Goal: Information Seeking & Learning: Learn about a topic

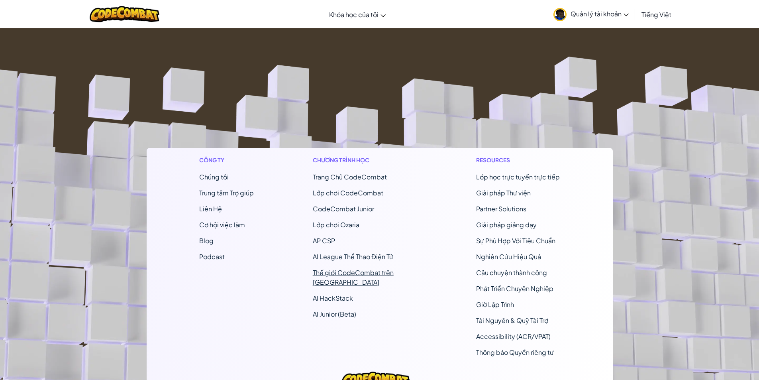
scroll to position [133, 0]
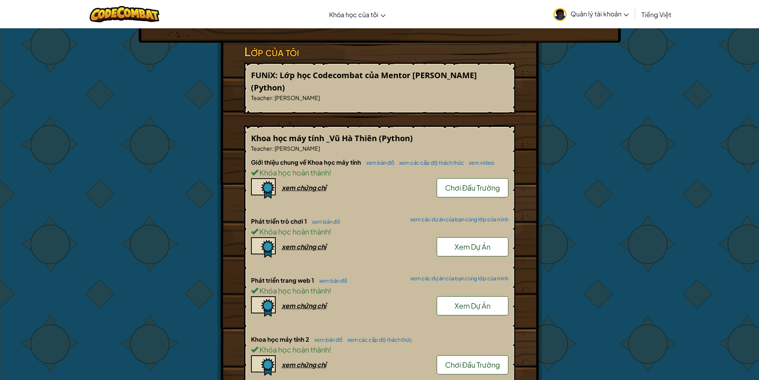
scroll to position [399, 0]
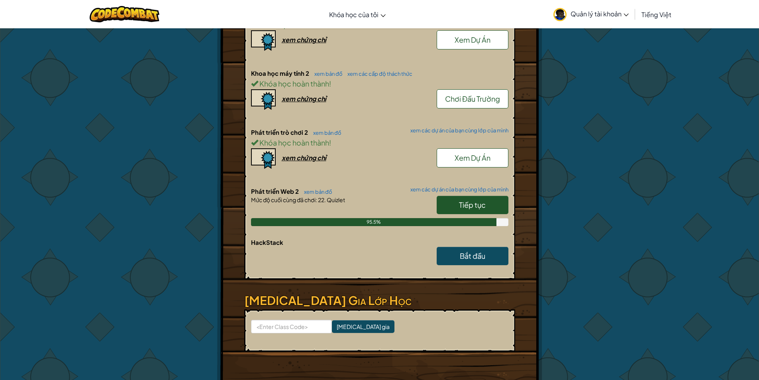
click at [462, 200] on span "Tiếp tục" at bounding box center [472, 204] width 27 height 9
select select "vi"
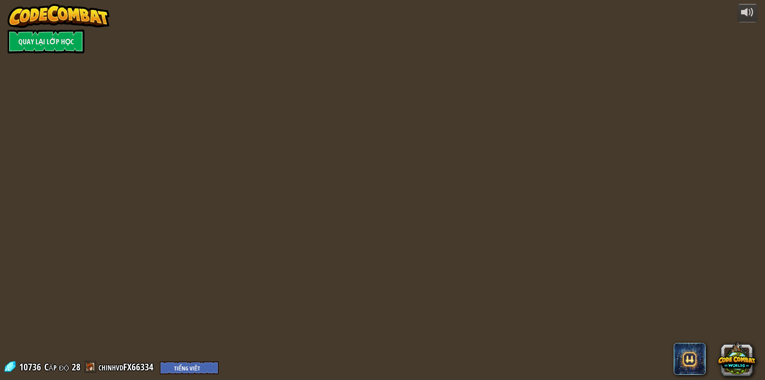
select select "vi"
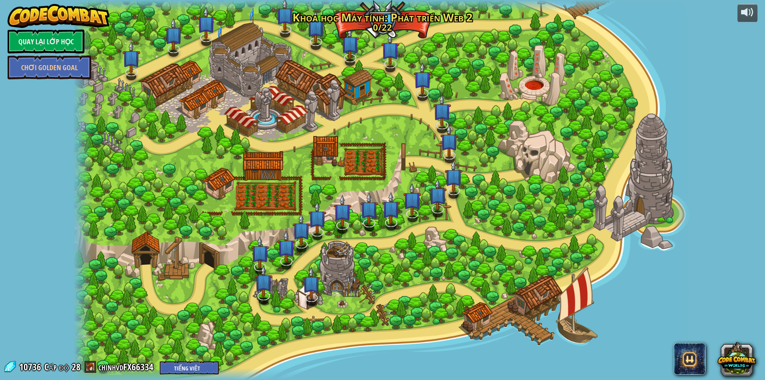
select select "vi"
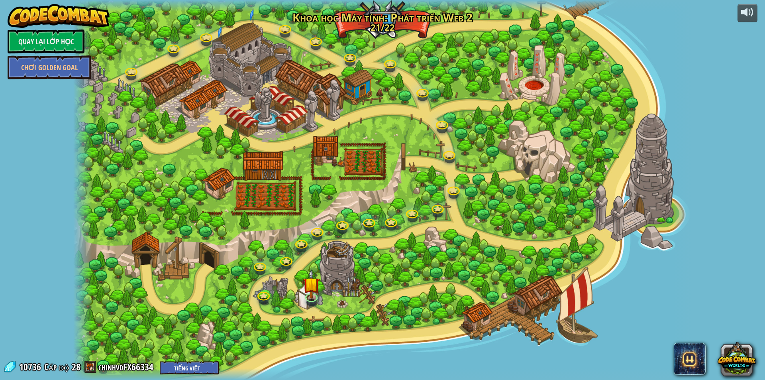
select select "vi"
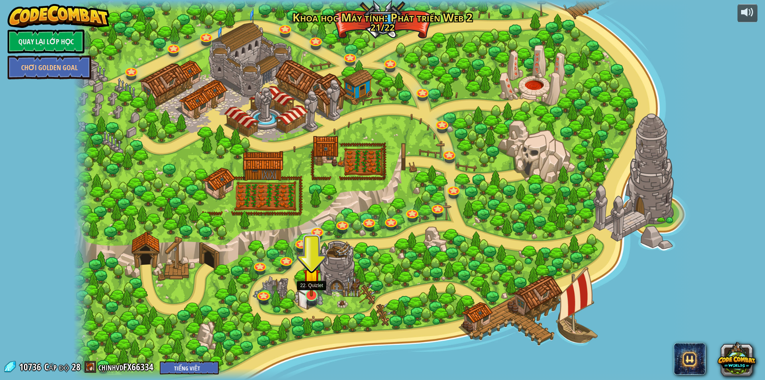
click at [314, 292] on img at bounding box center [311, 276] width 17 height 39
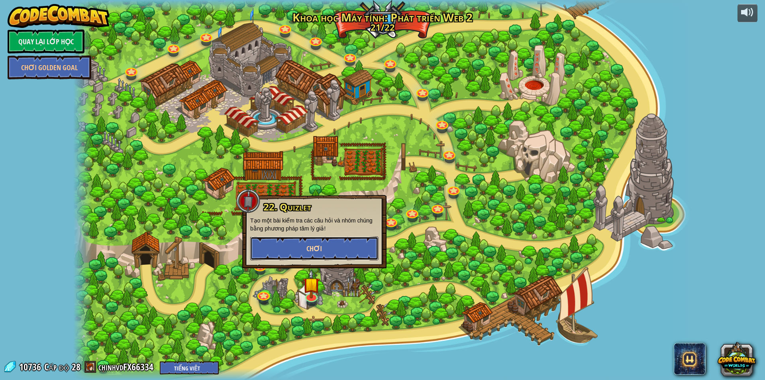
click at [321, 249] on span "Chơi" at bounding box center [315, 249] width 16 height 10
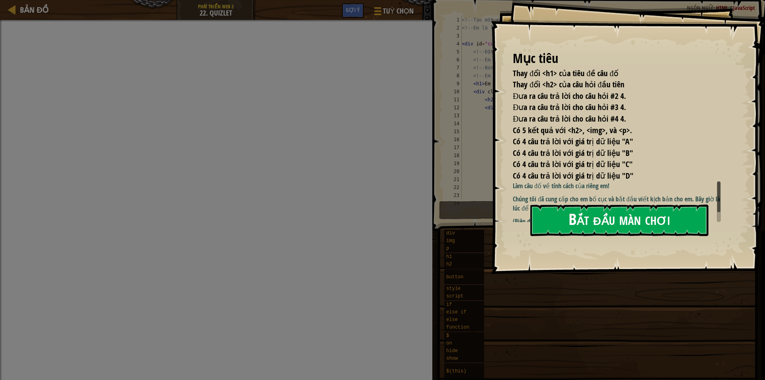
click at [589, 214] on button "Bắt đầu màn chơi" at bounding box center [620, 219] width 178 height 31
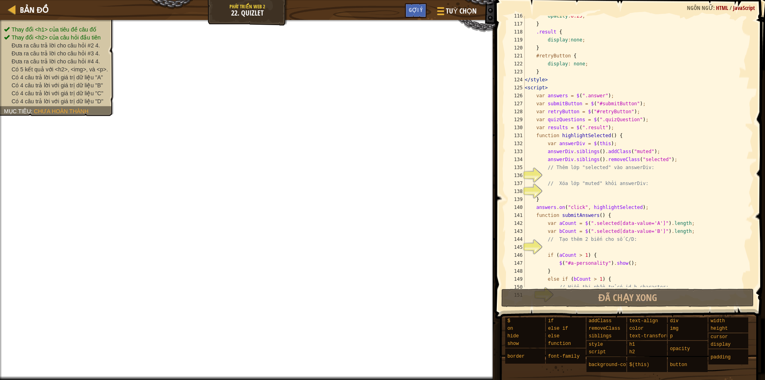
scroll to position [1008, 0]
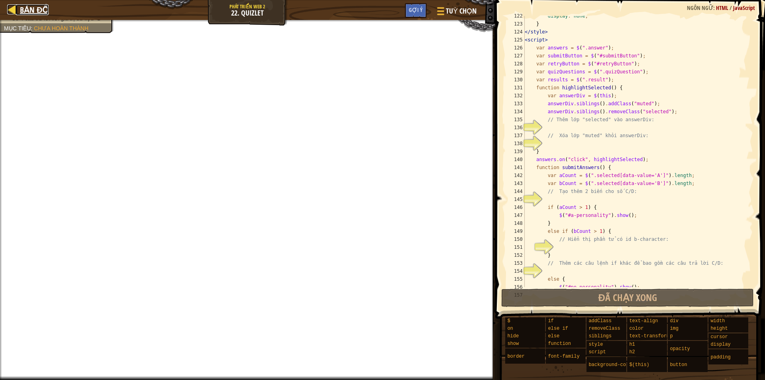
click at [8, 12] on div at bounding box center [12, 9] width 10 height 10
select select "vi"
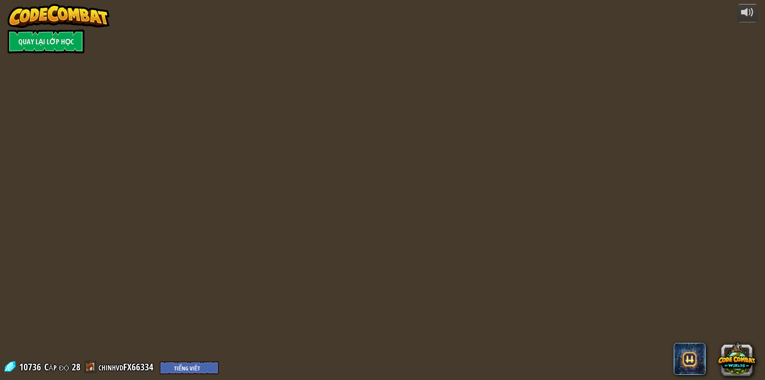
select select "vi"
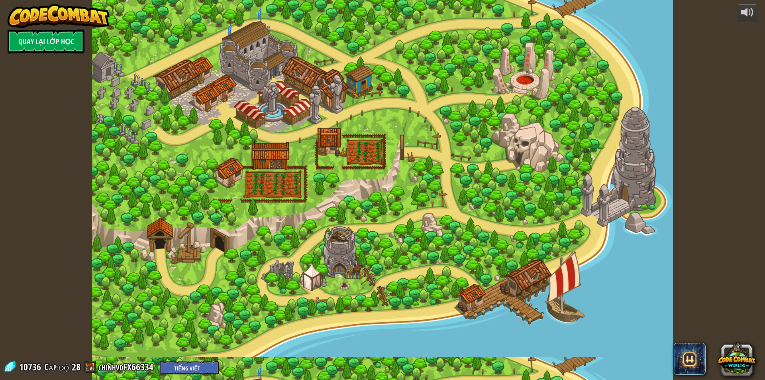
select select "vi"
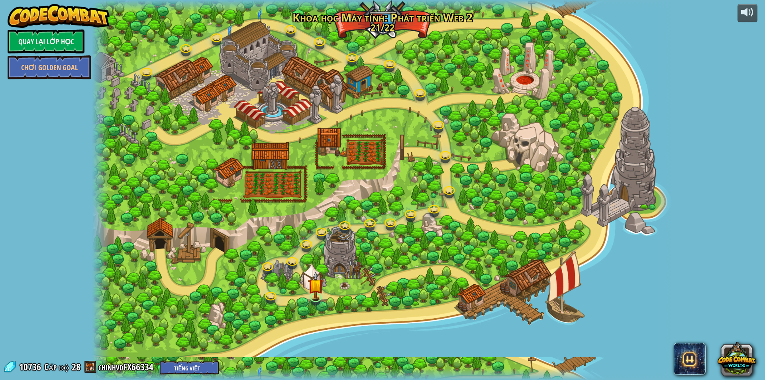
select select "vi"
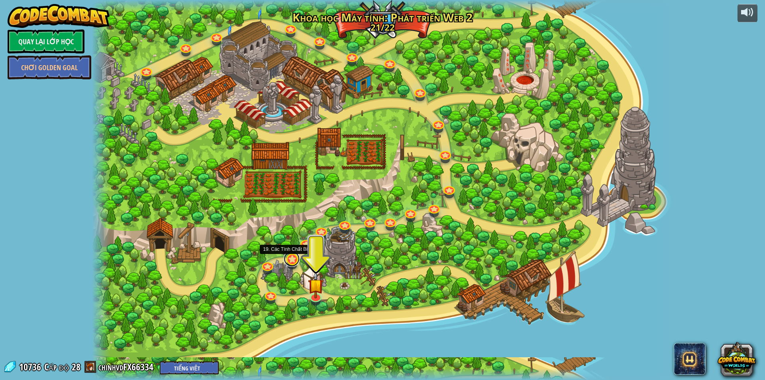
click at [288, 257] on link at bounding box center [292, 259] width 16 height 16
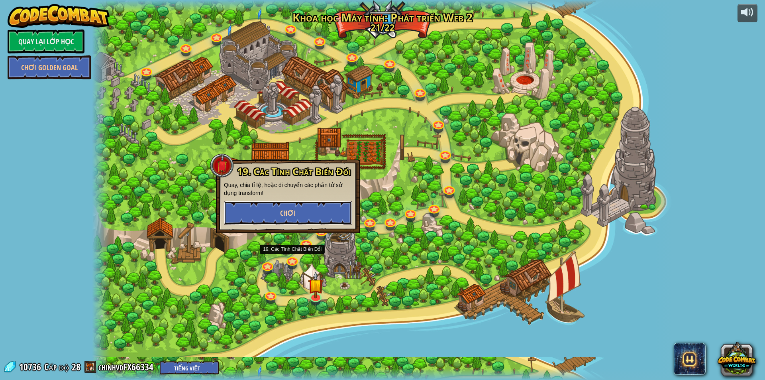
click at [303, 211] on button "Chơi" at bounding box center [288, 213] width 128 height 24
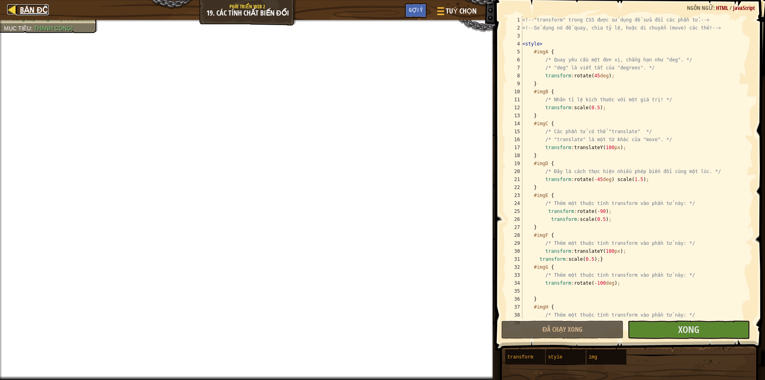
click at [11, 11] on div at bounding box center [12, 9] width 10 height 10
select select "vi"
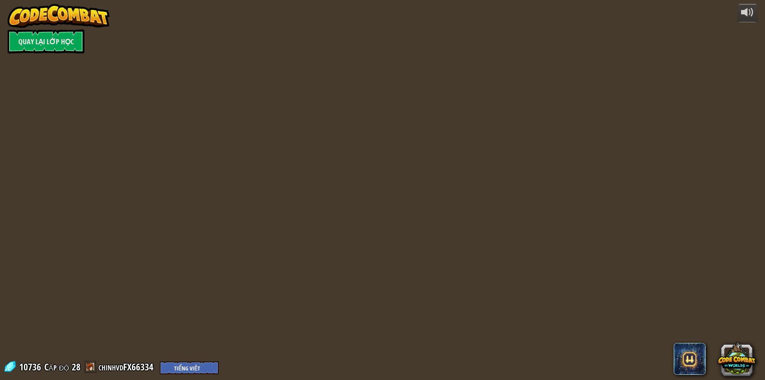
select select "vi"
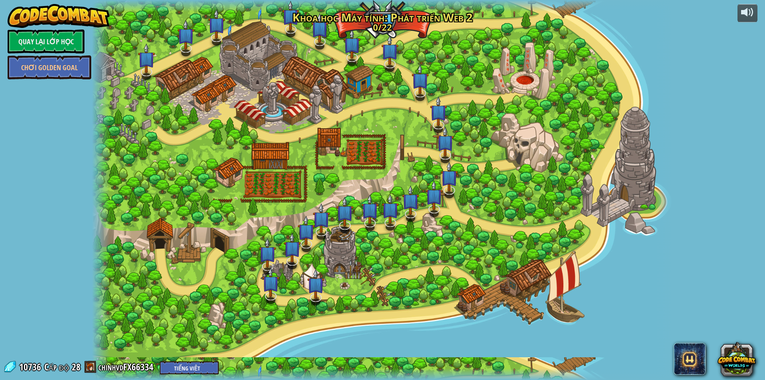
select select "vi"
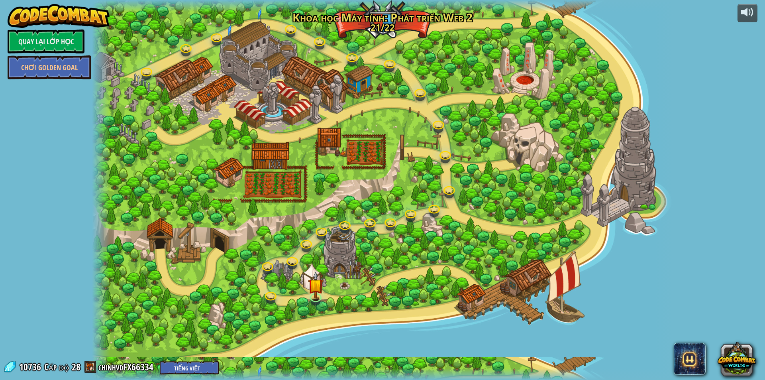
select select "vi"
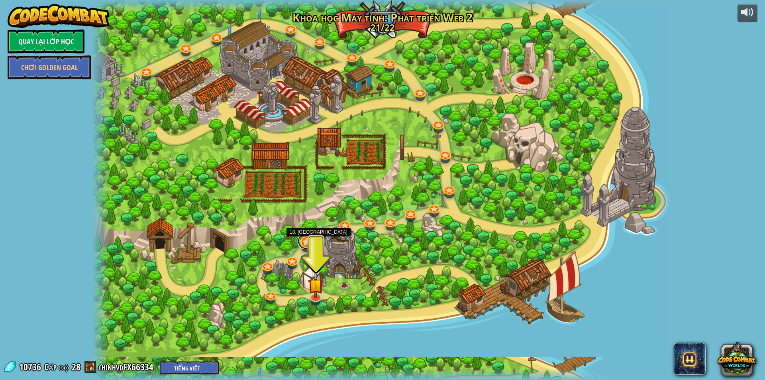
click at [304, 241] on link at bounding box center [306, 241] width 16 height 16
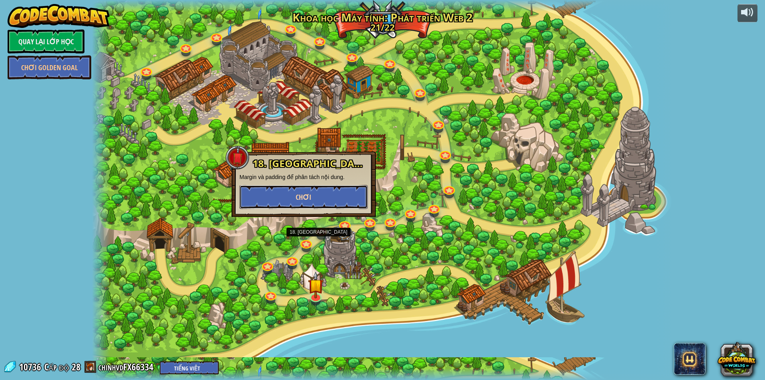
click at [299, 197] on span "Chơi" at bounding box center [304, 197] width 16 height 10
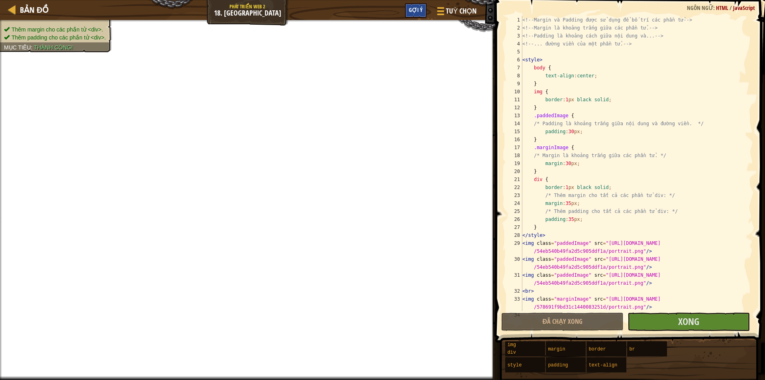
drag, startPoint x: 490, startPoint y: 96, endPoint x: 409, endPoint y: 10, distance: 117.9
click at [409, 10] on span "Gợi ý" at bounding box center [416, 10] width 14 height 8
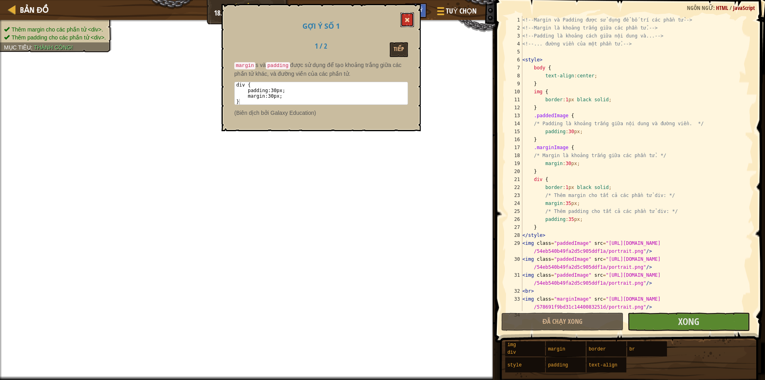
click at [407, 21] on span at bounding box center [408, 20] width 6 height 6
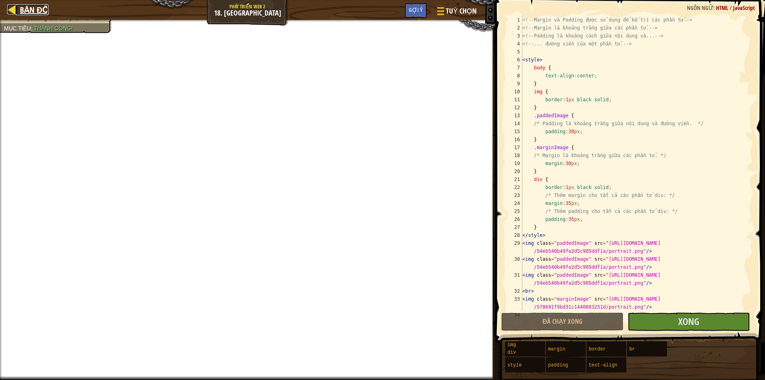
click at [16, 10] on div at bounding box center [12, 9] width 10 height 10
select select "vi"
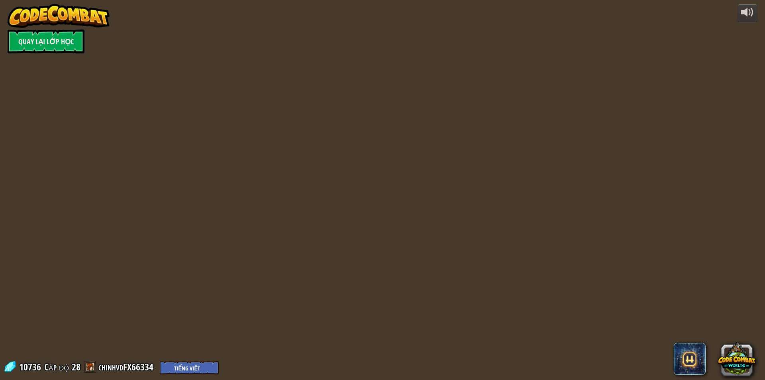
select select "vi"
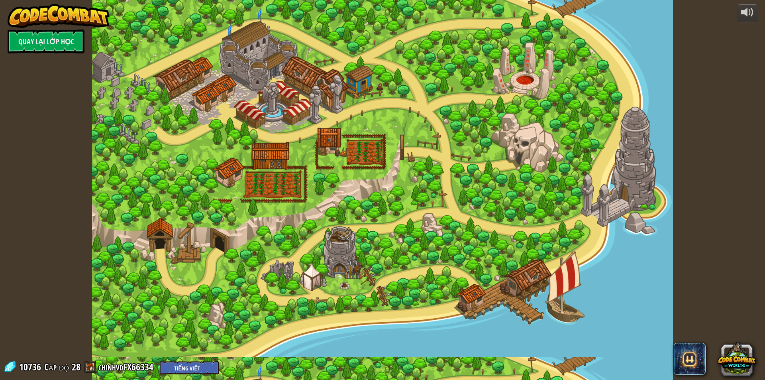
select select "vi"
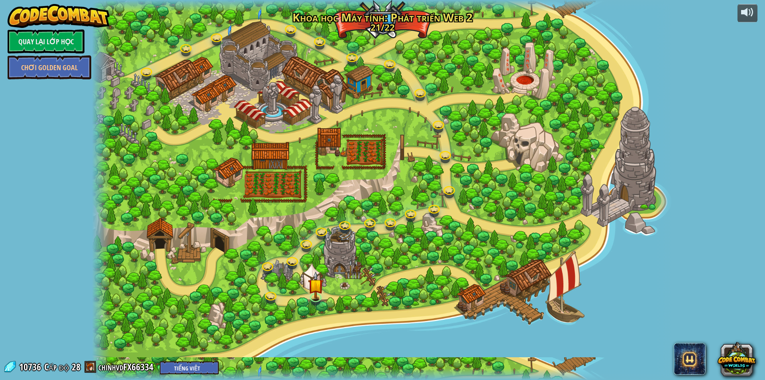
select select "vi"
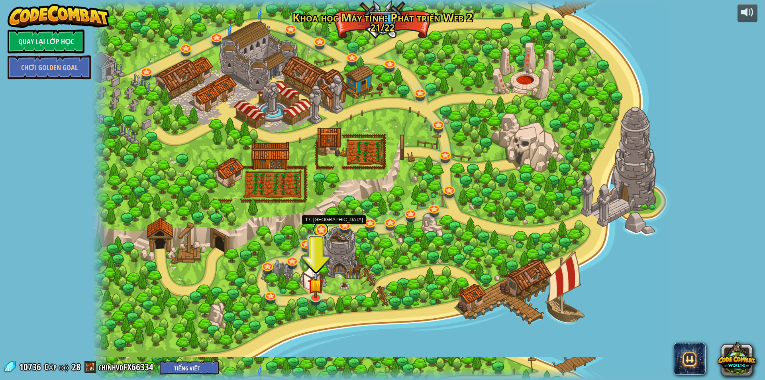
click at [315, 230] on link at bounding box center [321, 229] width 16 height 16
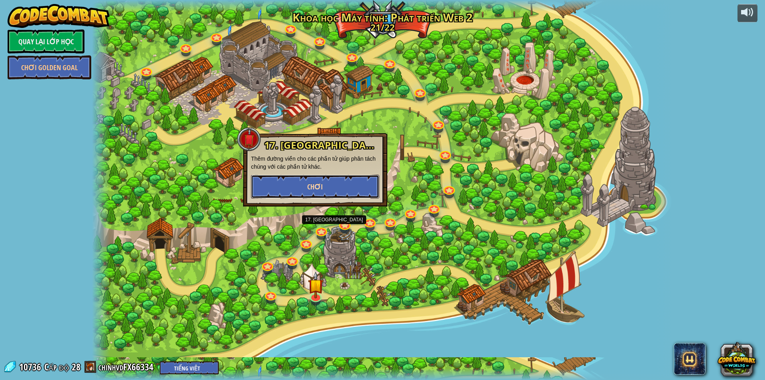
click at [323, 193] on button "Chơi" at bounding box center [315, 187] width 128 height 24
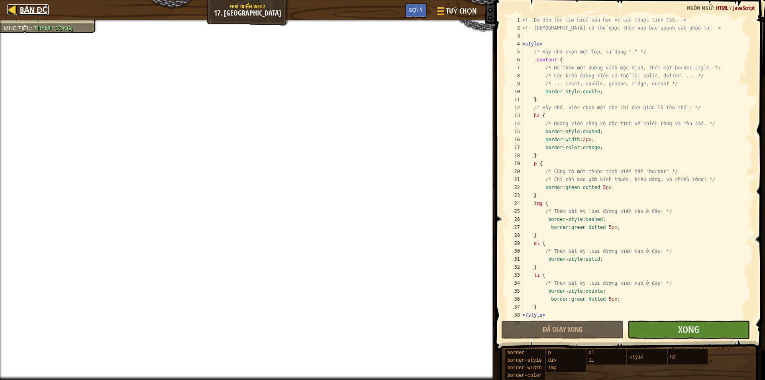
click at [9, 10] on div at bounding box center [12, 9] width 10 height 10
select select "vi"
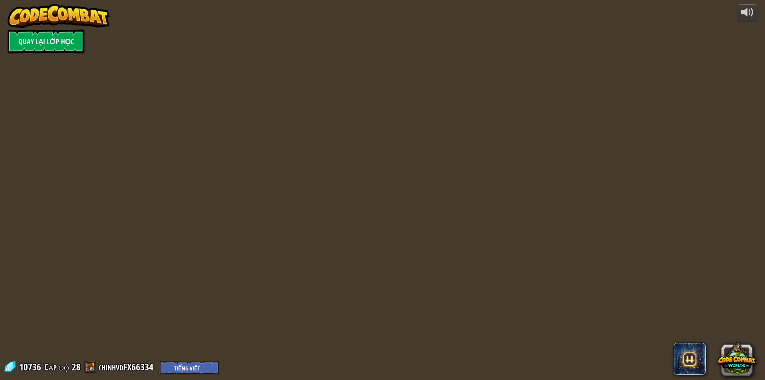
select select "vi"
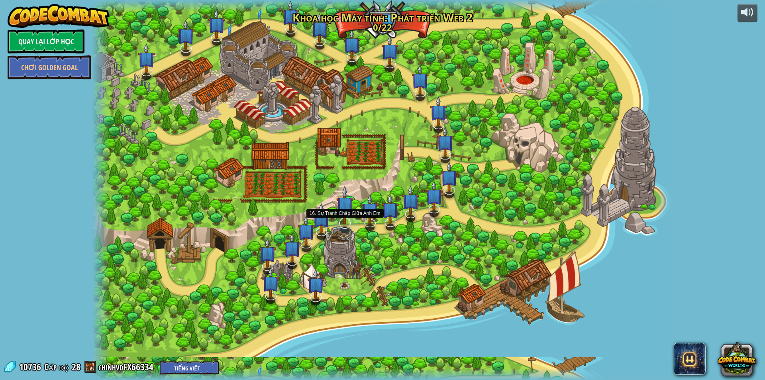
click at [345, 221] on img at bounding box center [344, 204] width 17 height 39
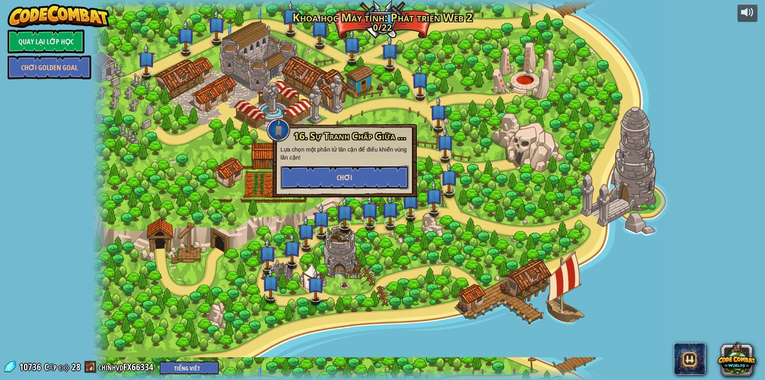
click at [352, 171] on button "Chơi" at bounding box center [345, 177] width 128 height 24
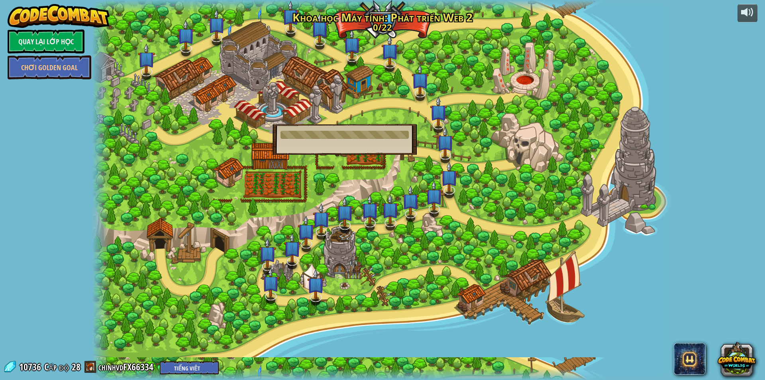
click at [329, 156] on div at bounding box center [382, 190] width 581 height 380
